Goal: Task Accomplishment & Management: Manage account settings

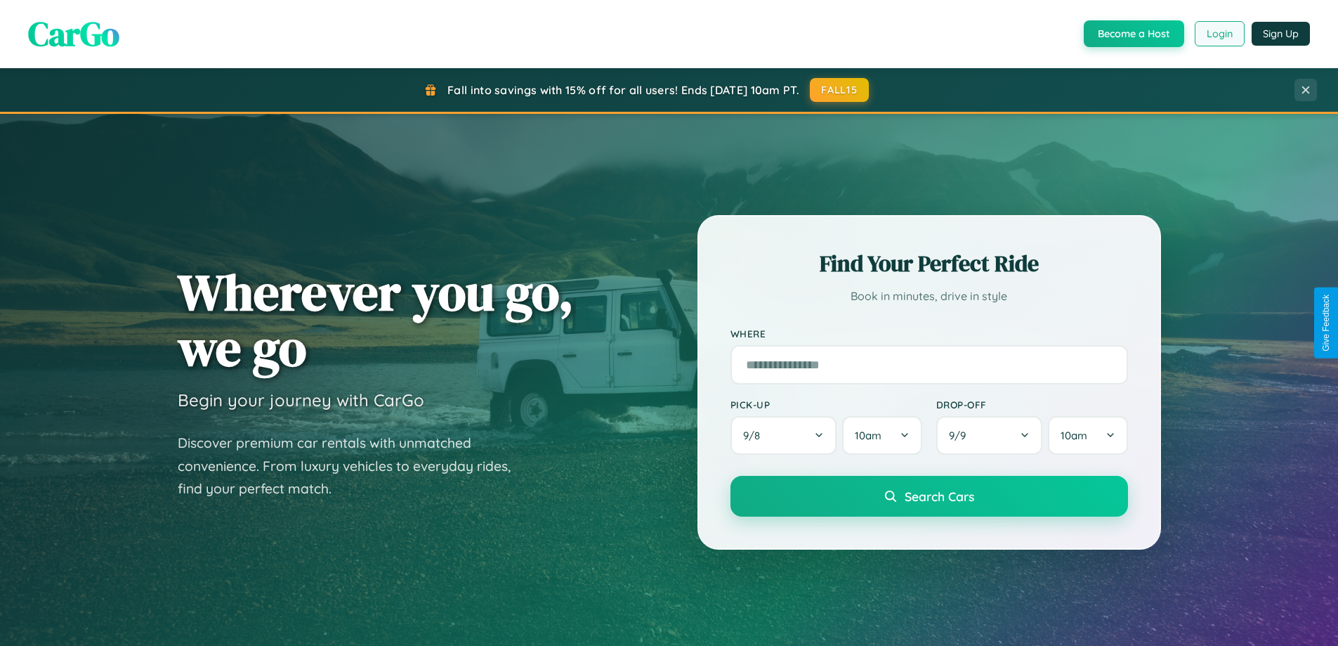
click at [1219, 34] on button "Login" at bounding box center [1220, 33] width 50 height 25
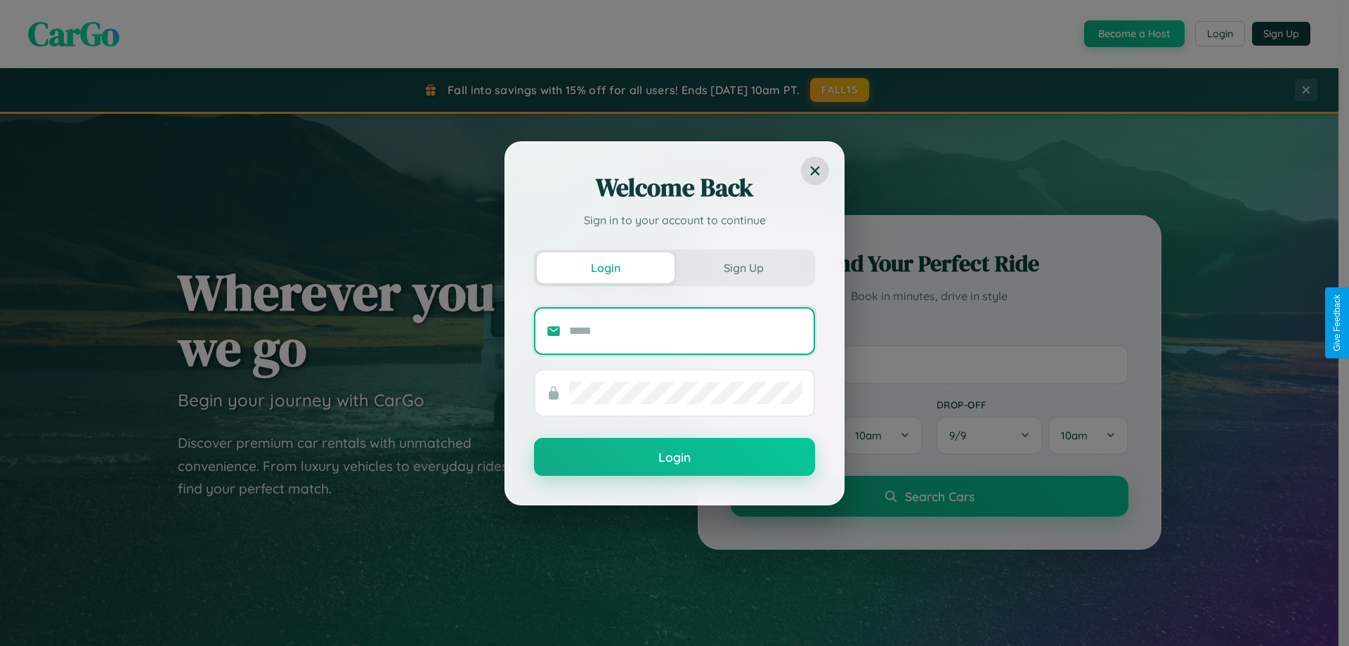
click at [686, 330] on input "text" at bounding box center [685, 331] width 233 height 22
type input "**********"
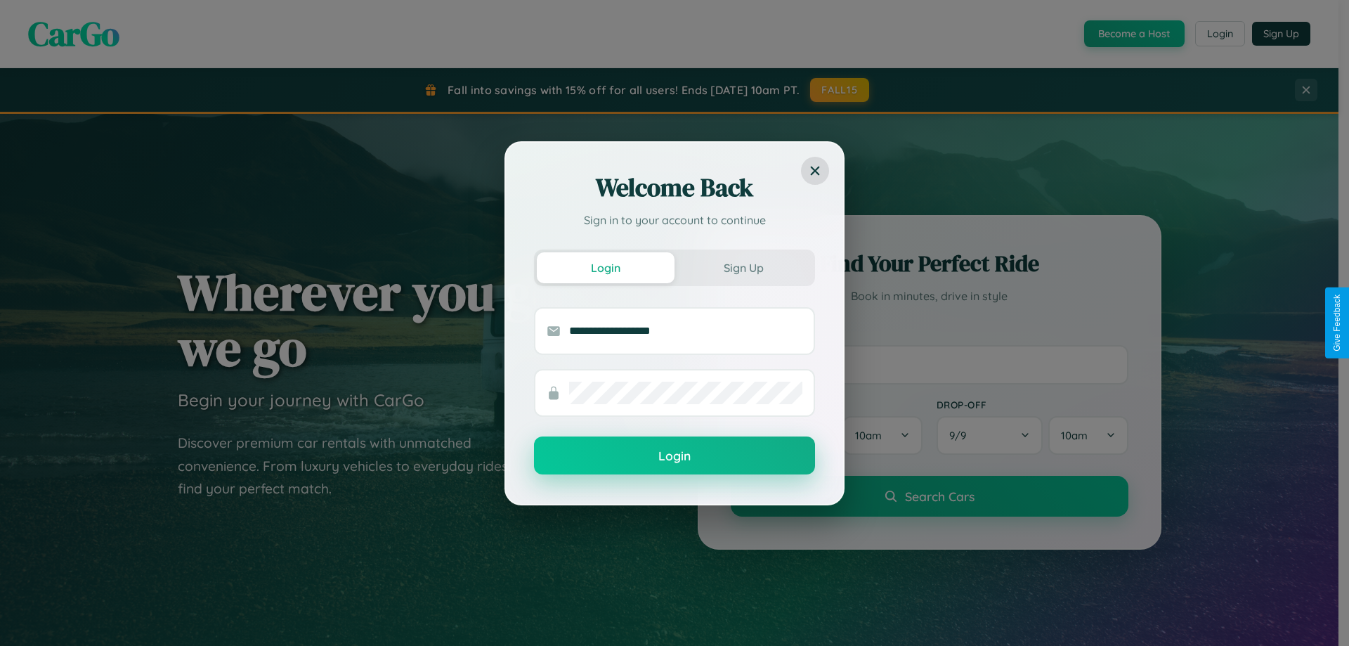
click at [674, 456] on button "Login" at bounding box center [674, 455] width 281 height 38
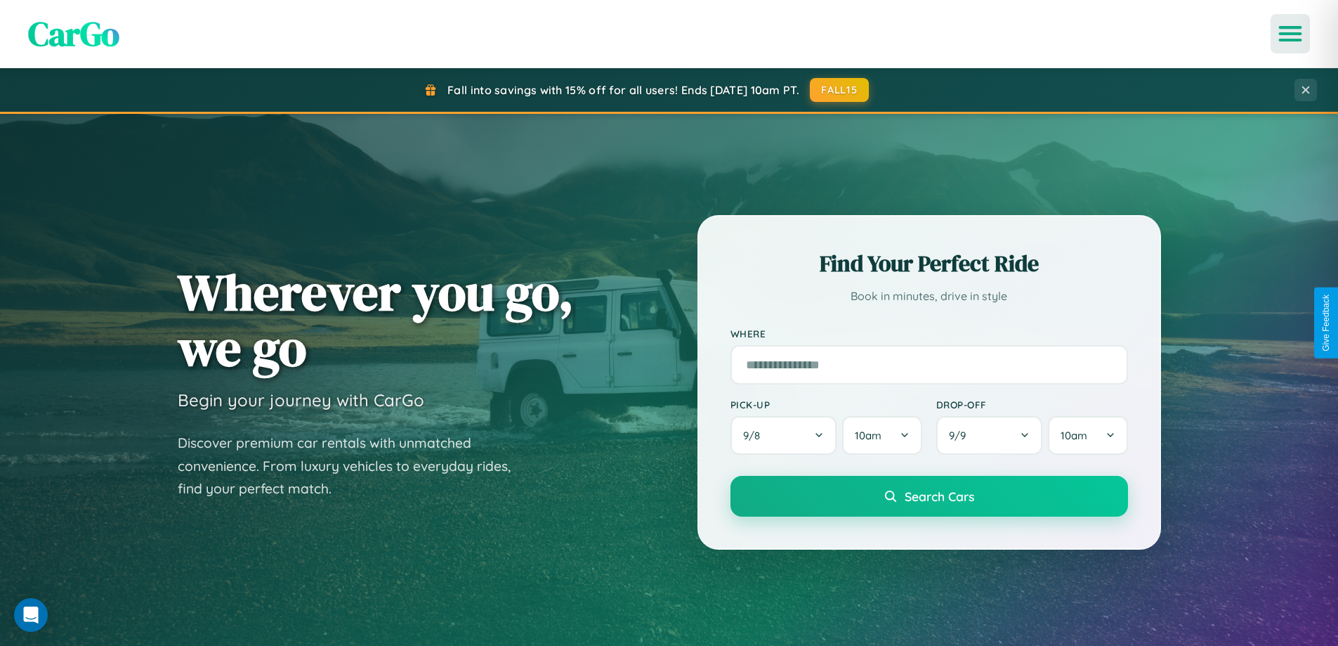
click at [1290, 34] on icon "Open menu" at bounding box center [1291, 33] width 20 height 13
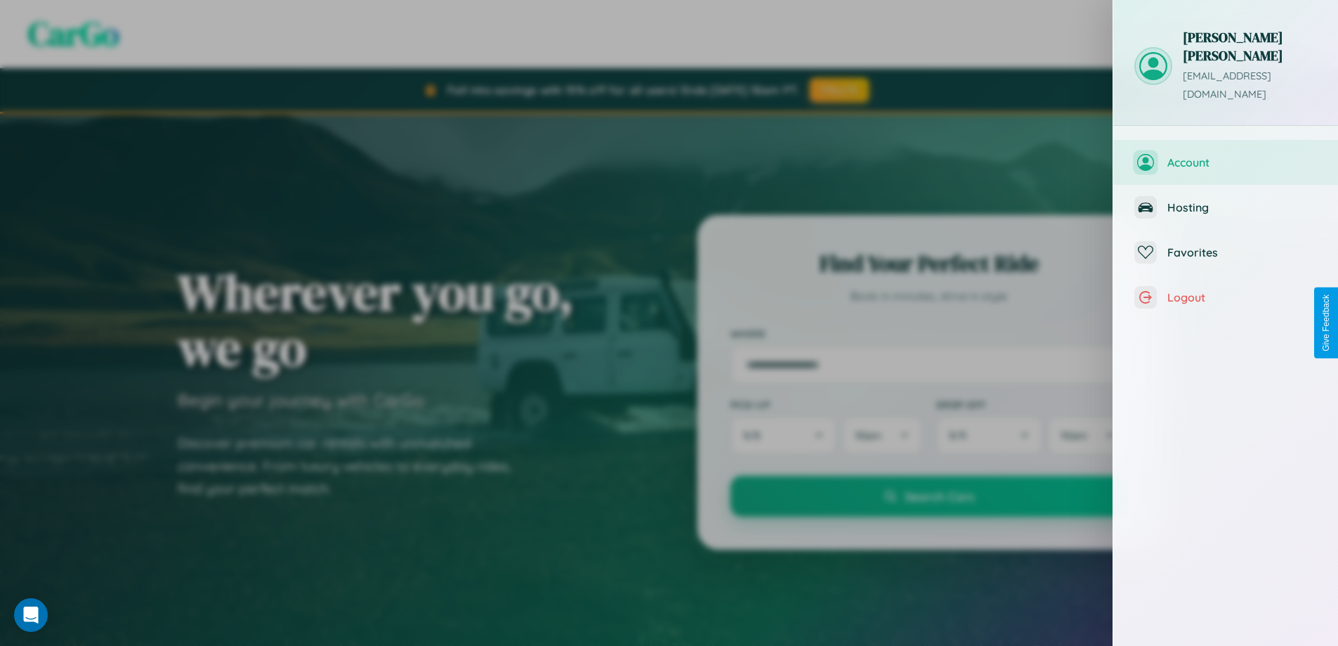
click at [1226, 155] on span "Account" at bounding box center [1242, 162] width 150 height 14
